Goal: Entertainment & Leisure: Consume media (video, audio)

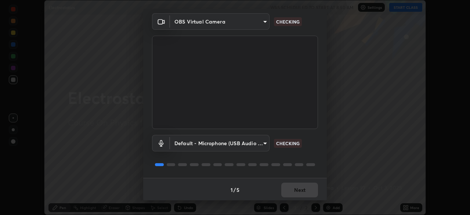
scroll to position [26, 0]
click at [290, 181] on div "1 / 5 Next" at bounding box center [235, 189] width 184 height 24
click at [288, 189] on div "1 / 5 Next" at bounding box center [235, 189] width 184 height 24
click at [288, 192] on div "1 / 5 Next" at bounding box center [235, 189] width 184 height 24
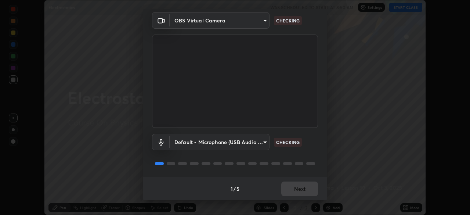
click at [288, 192] on div "1 / 5 Next" at bounding box center [235, 189] width 184 height 24
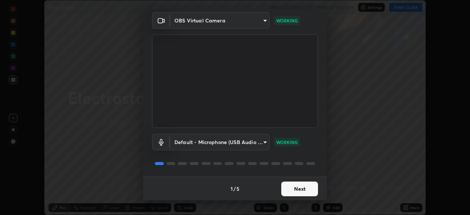
click at [304, 189] on button "Next" at bounding box center [300, 189] width 37 height 15
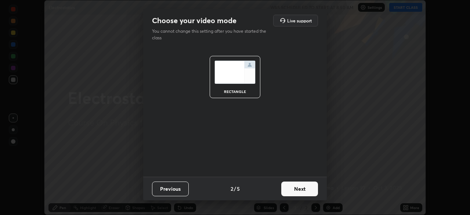
scroll to position [0, 0]
click at [305, 191] on button "Next" at bounding box center [300, 189] width 37 height 15
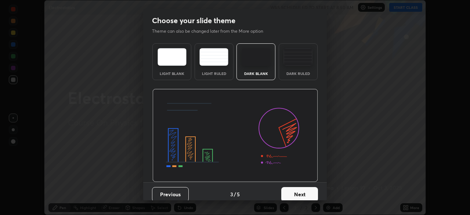
click at [304, 193] on button "Next" at bounding box center [300, 194] width 37 height 15
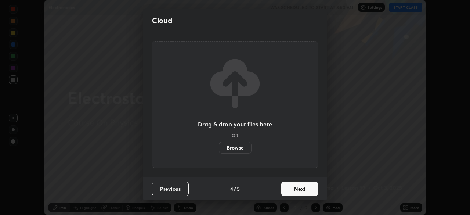
click at [303, 187] on button "Next" at bounding box center [300, 189] width 37 height 15
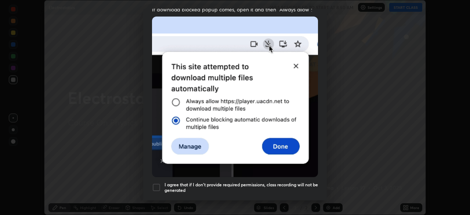
scroll to position [176, 0]
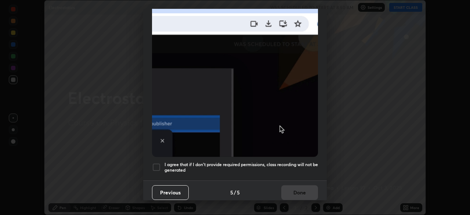
click at [160, 164] on div at bounding box center [156, 167] width 9 height 9
click at [304, 194] on button "Done" at bounding box center [300, 192] width 37 height 15
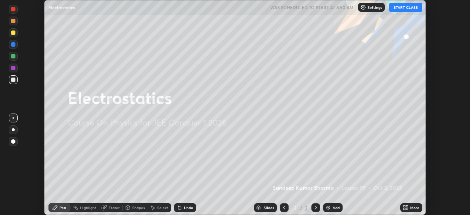
click at [404, 6] on button "START CLASS" at bounding box center [406, 7] width 33 height 9
